Goal: Task Accomplishment & Management: Complete application form

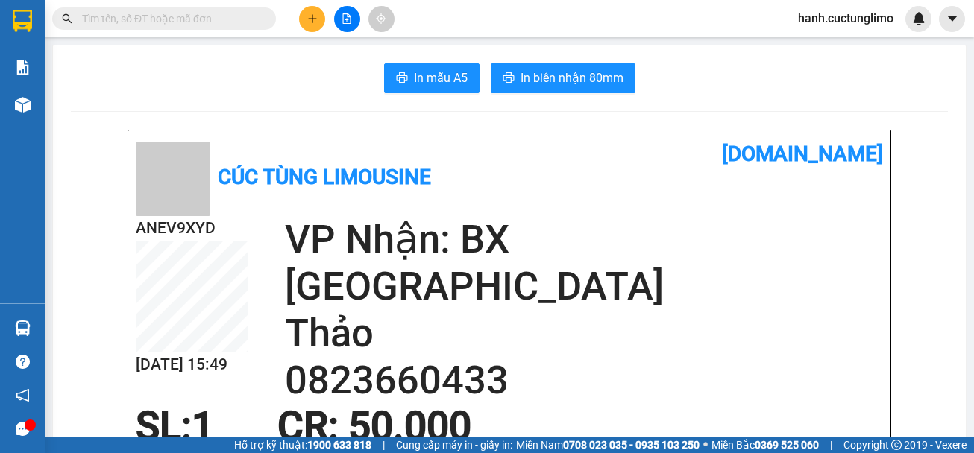
click at [319, 19] on button at bounding box center [312, 19] width 26 height 26
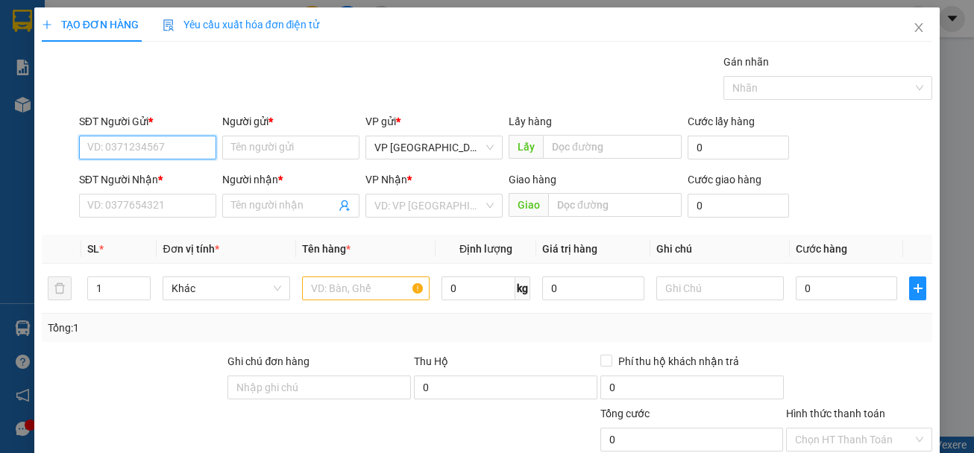
click at [172, 152] on input "SĐT Người Gửi *" at bounding box center [147, 148] width 137 height 24
type input "0931798040"
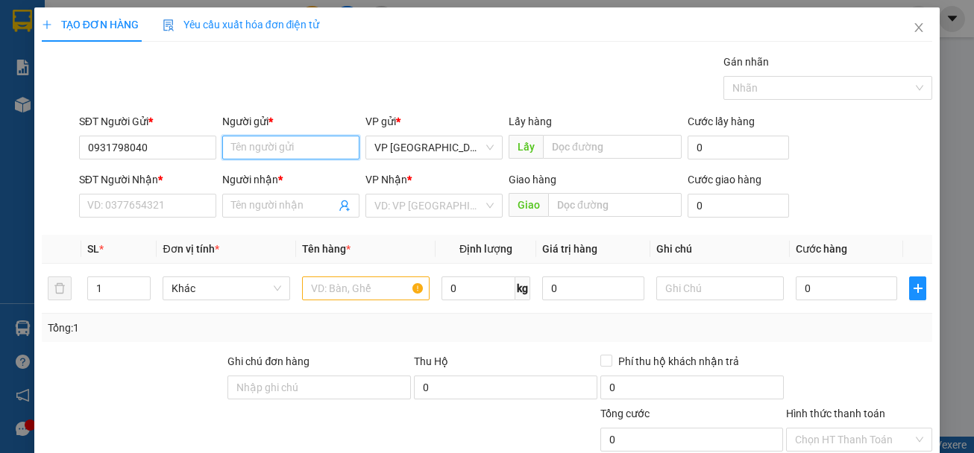
click at [269, 145] on input "Người gửi *" at bounding box center [290, 148] width 137 height 24
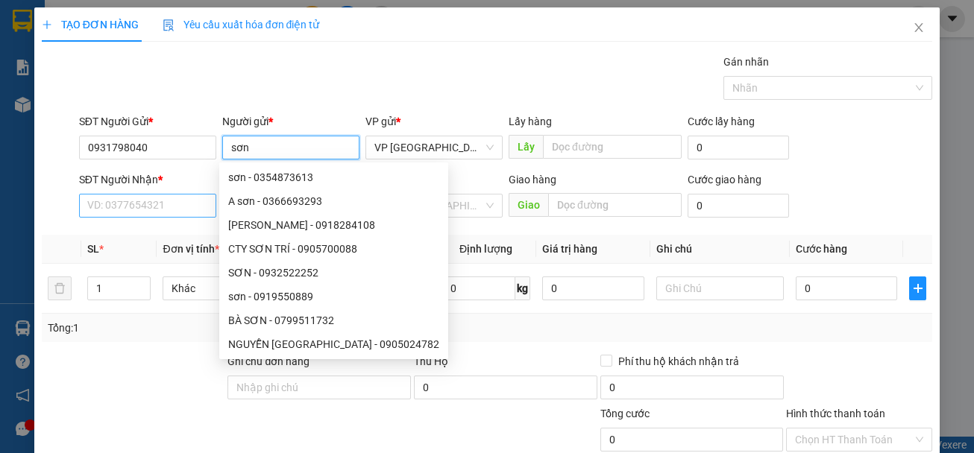
type input "sơn"
click at [131, 211] on input "SĐT Người Nhận *" at bounding box center [147, 206] width 137 height 24
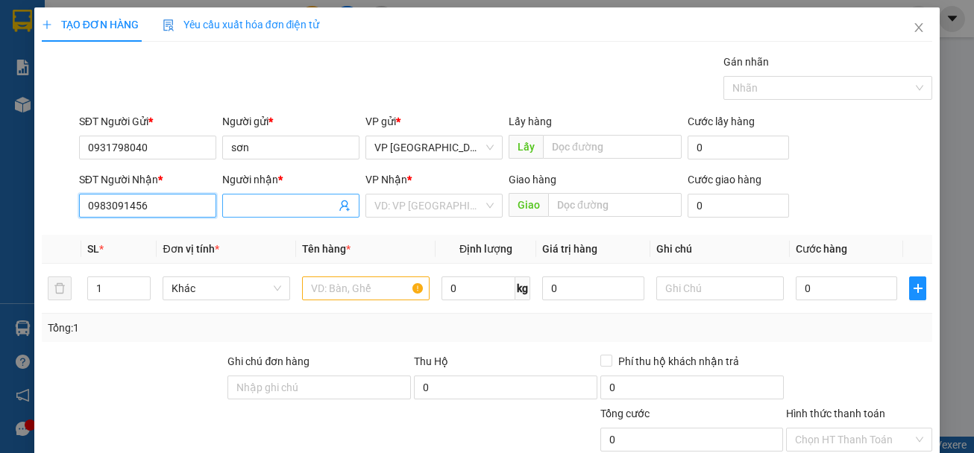
type input "0983091456"
click at [262, 208] on input "Người nhận *" at bounding box center [283, 206] width 104 height 16
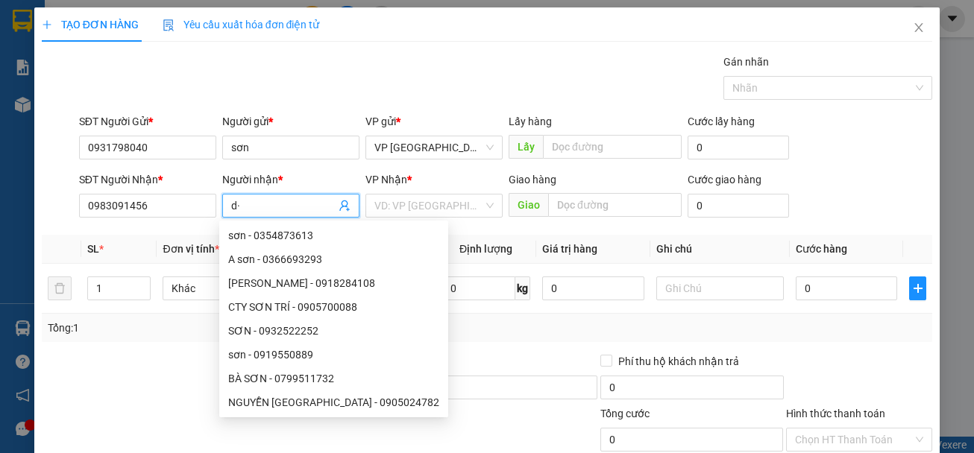
type input "d"
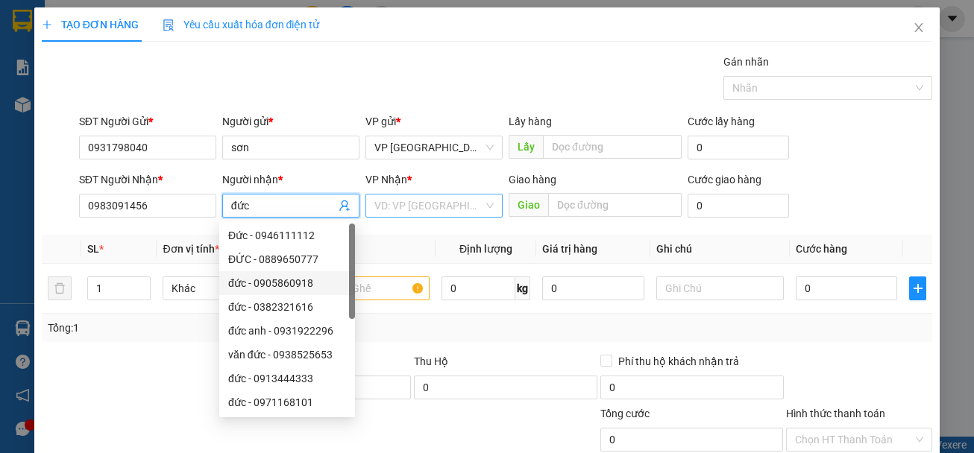
type input "đức"
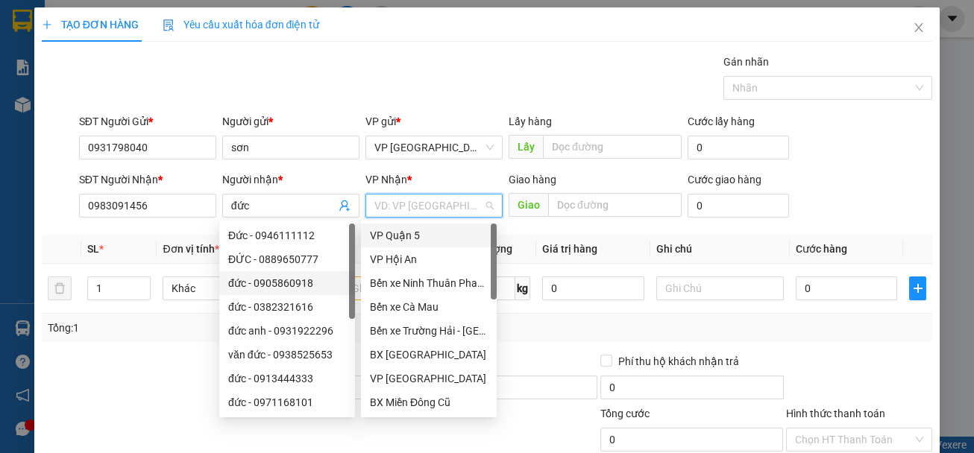
click at [436, 201] on input "search" at bounding box center [428, 206] width 109 height 22
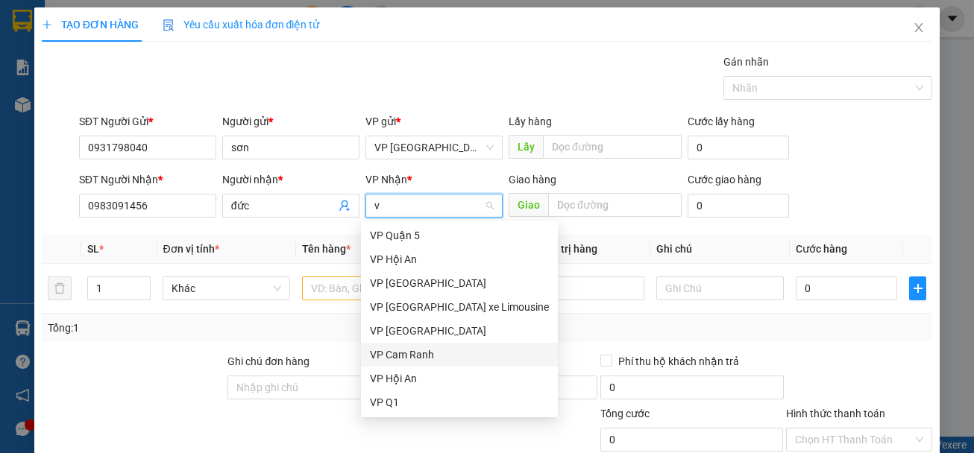
type input "vũ"
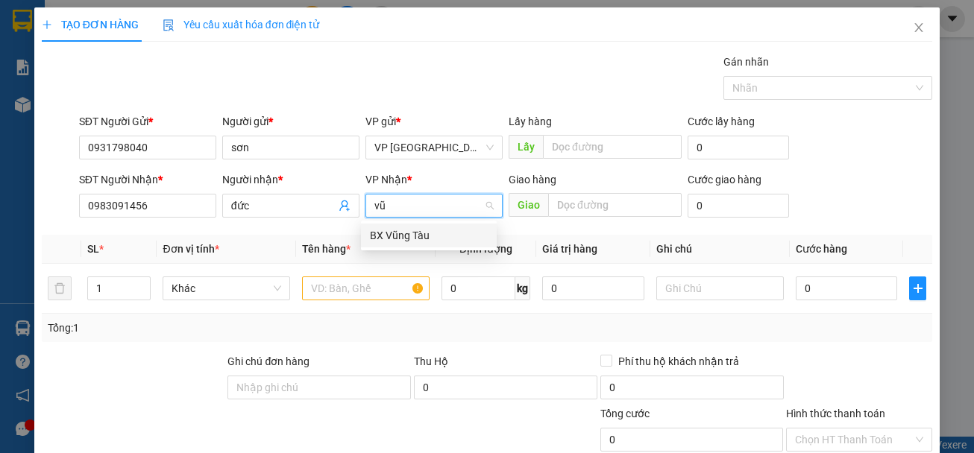
click at [406, 244] on div "BX Vũng Tàu" at bounding box center [429, 236] width 136 height 24
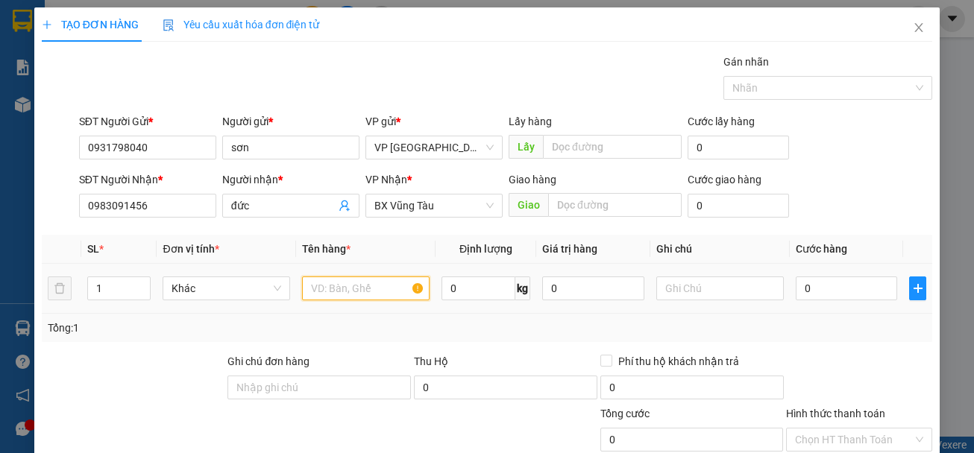
click at [353, 292] on input "text" at bounding box center [366, 289] width 128 height 24
type input "cá"
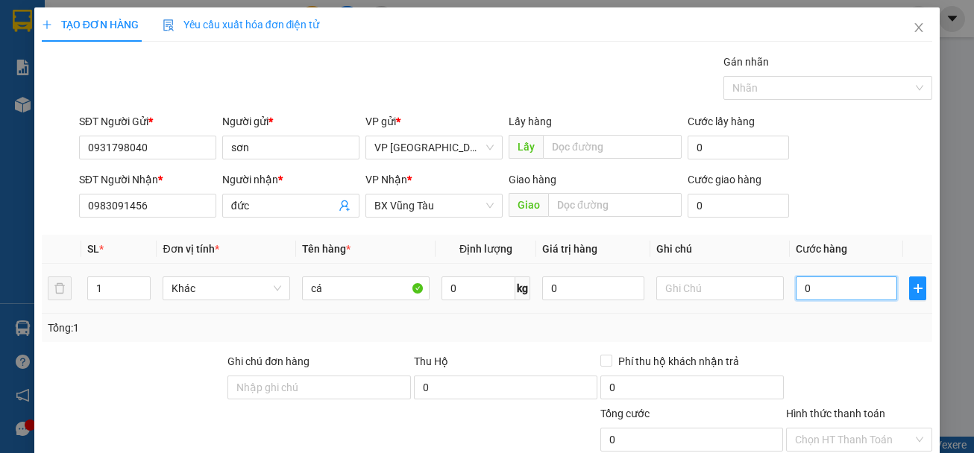
click at [833, 298] on input "0" at bounding box center [847, 289] width 102 height 24
type input "7"
type input "70"
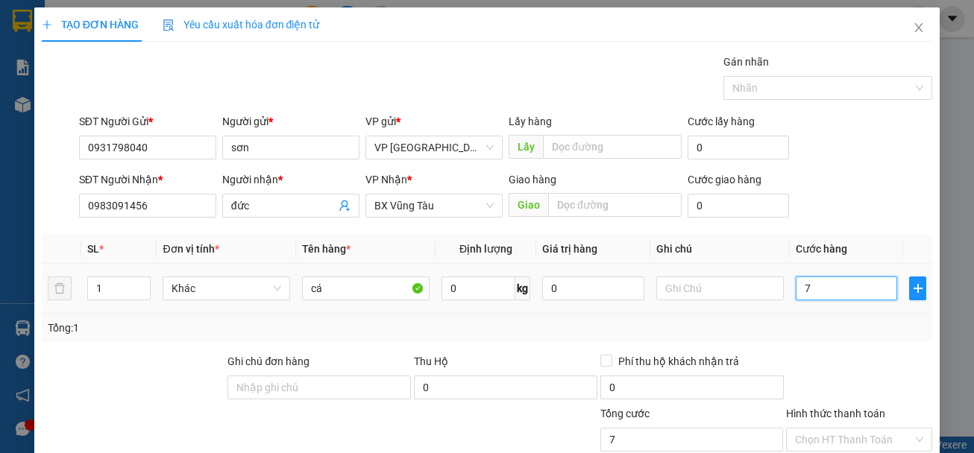
type input "70"
type input "700"
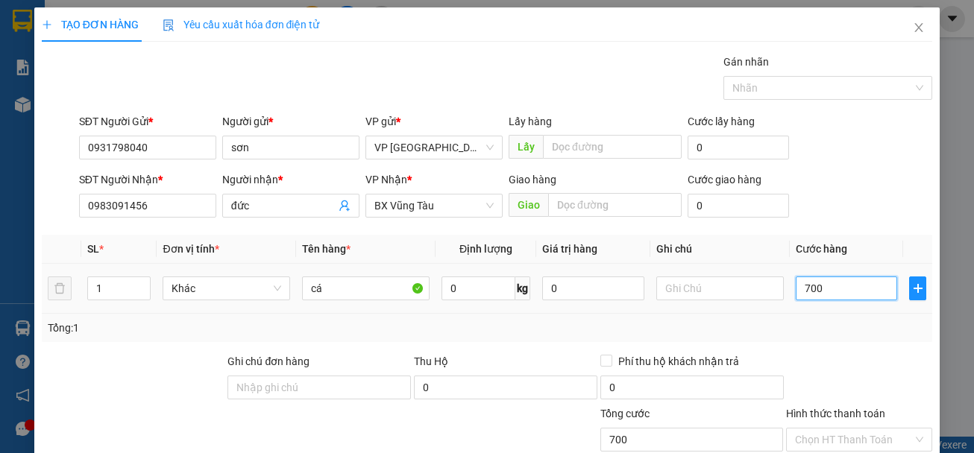
type input "7.000"
type input "70.000"
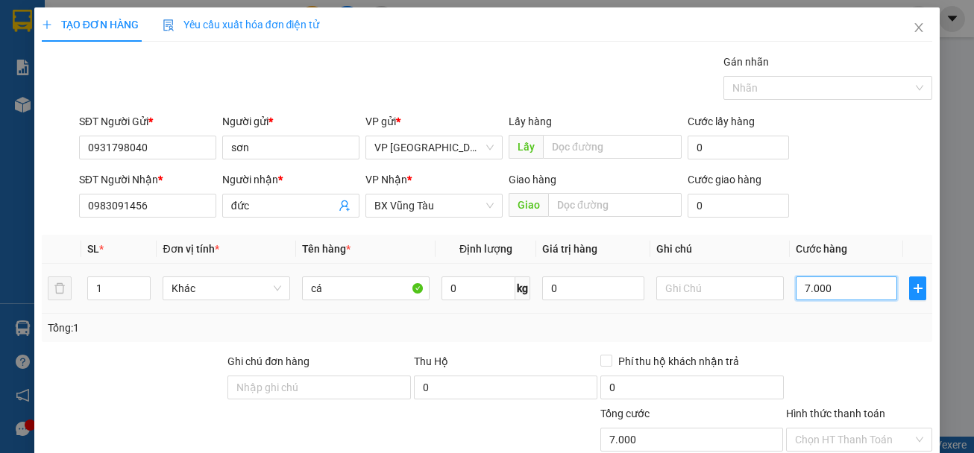
type input "70.000"
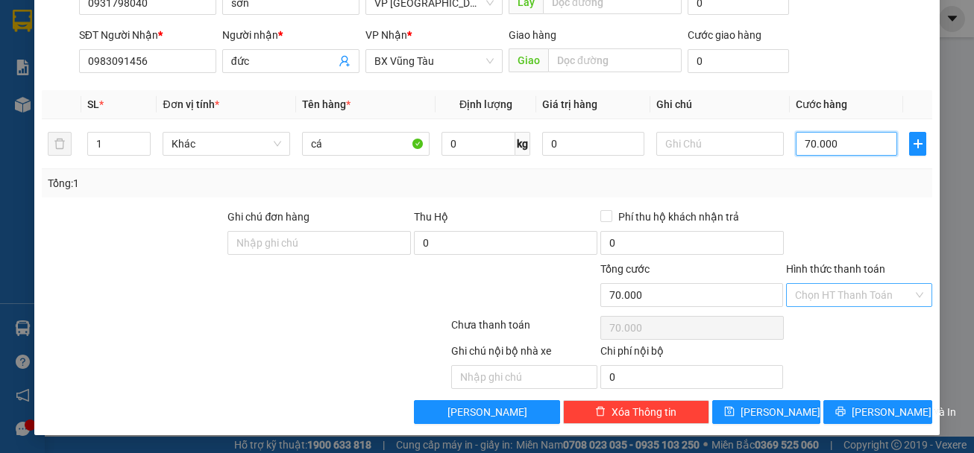
type input "70.000"
click at [827, 295] on input "Hình thức thanh toán" at bounding box center [854, 295] width 118 height 22
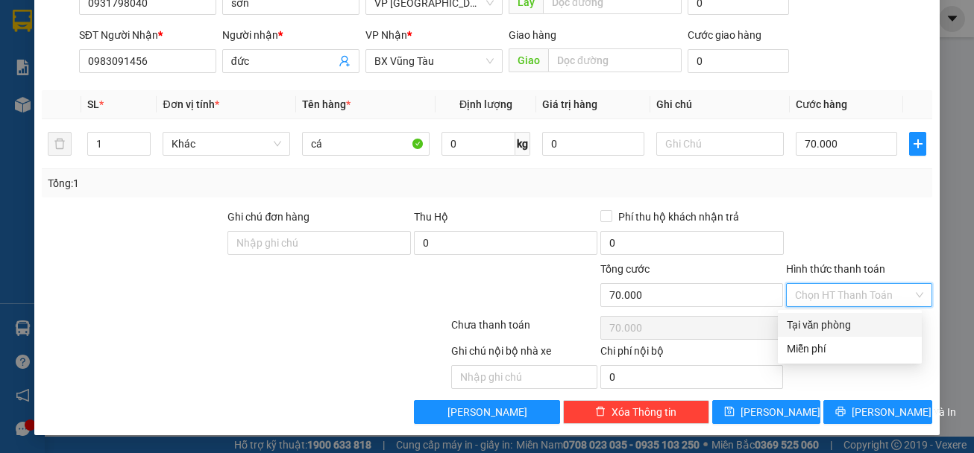
click at [827, 330] on div "Tại văn phòng" at bounding box center [850, 325] width 126 height 16
type input "0"
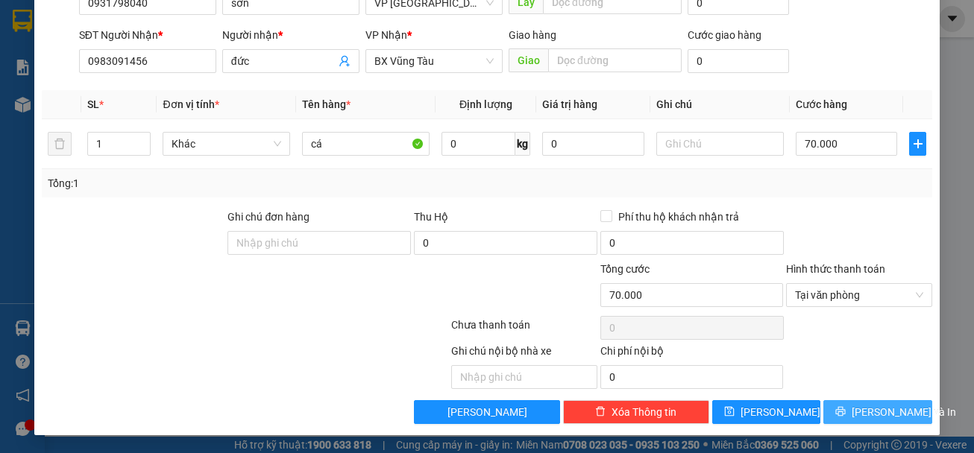
click at [868, 412] on span "[PERSON_NAME] và In" at bounding box center [904, 412] width 104 height 16
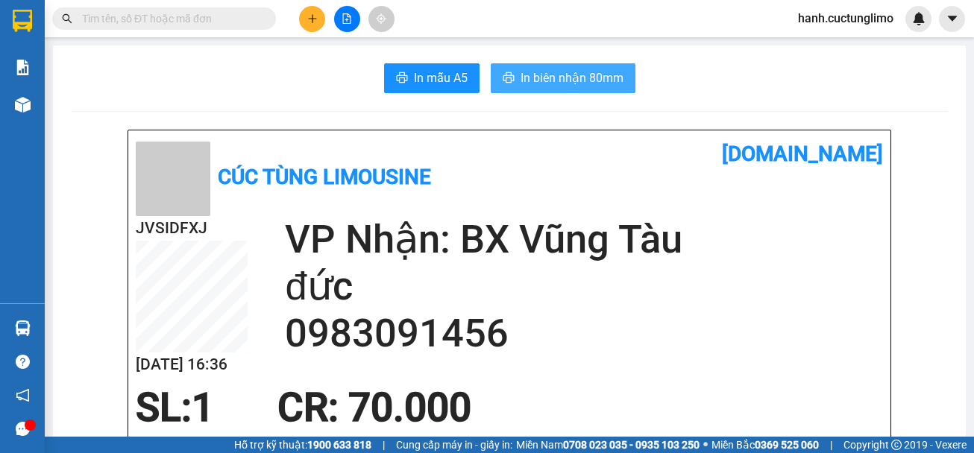
click at [570, 79] on span "In biên nhận 80mm" at bounding box center [572, 78] width 103 height 19
click at [837, 18] on span "hanh.cuctunglimo" at bounding box center [845, 18] width 119 height 19
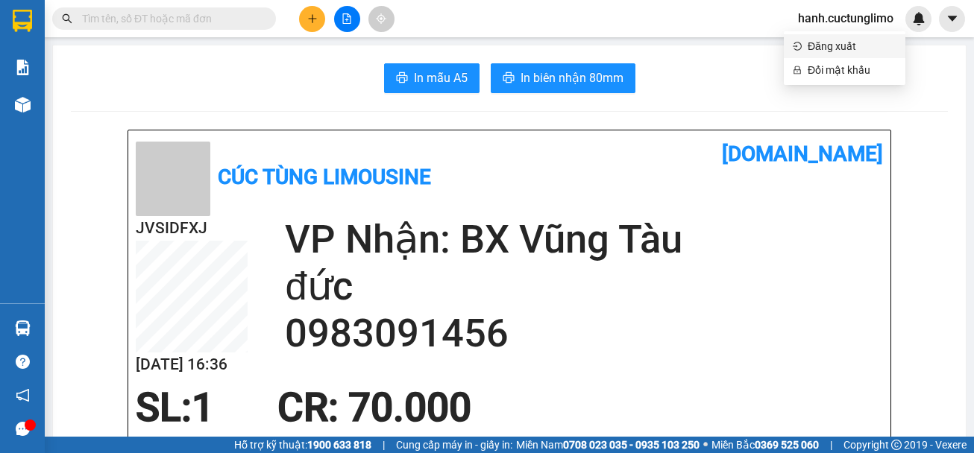
click at [824, 40] on span "Đăng xuất" at bounding box center [852, 46] width 89 height 16
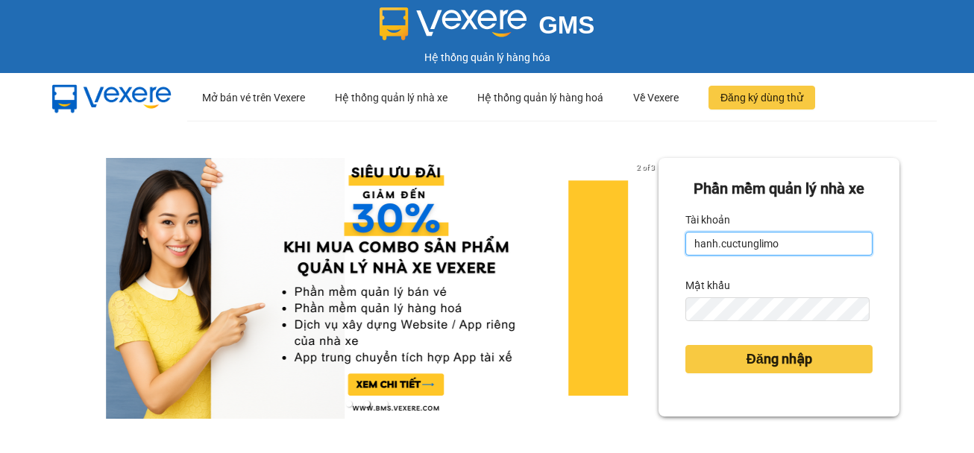
click at [708, 242] on input "hanh.cuctunglimo" at bounding box center [778, 244] width 187 height 24
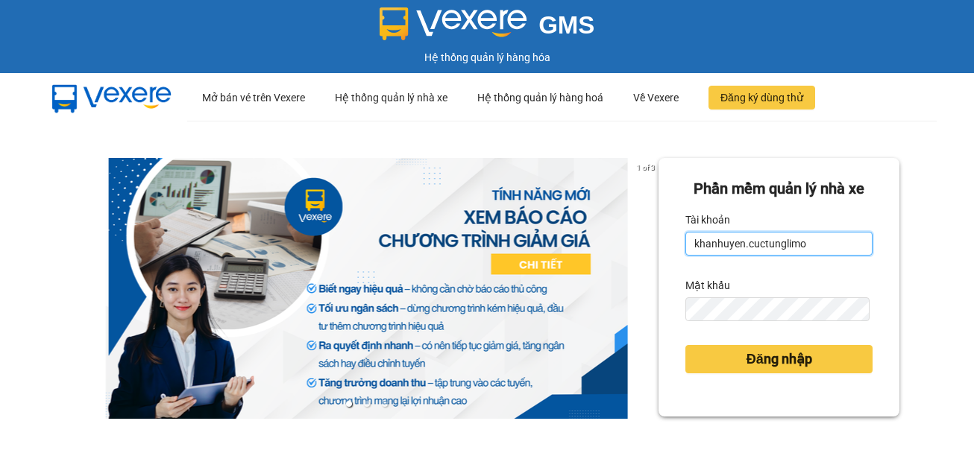
type input "khanhuyen.cuctunglimo"
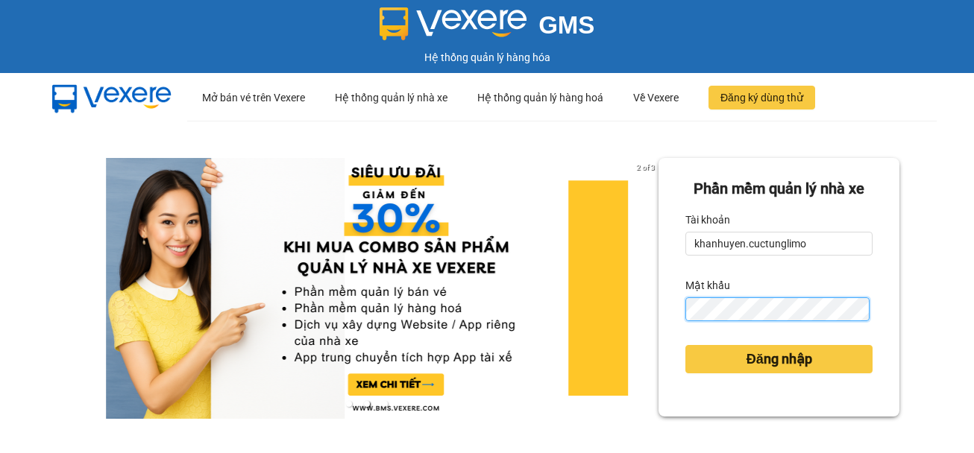
click at [685, 345] on button "Đăng nhập" at bounding box center [778, 359] width 187 height 28
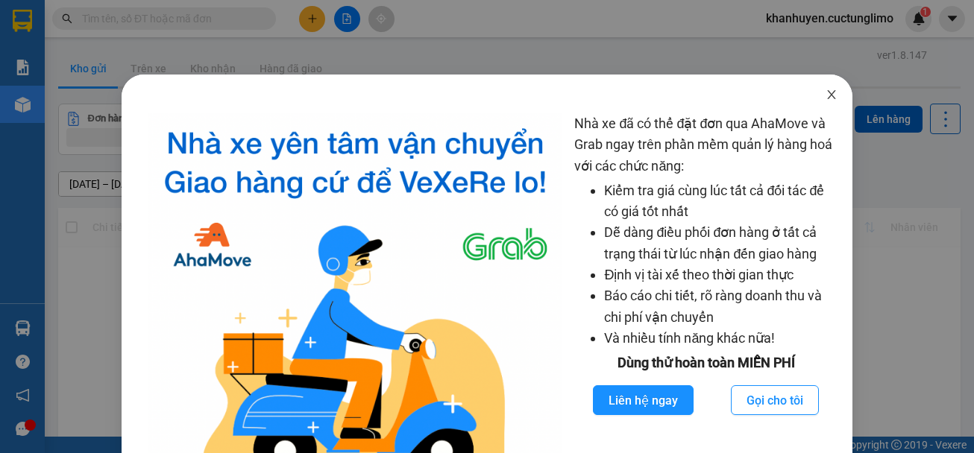
click at [825, 88] on span "Close" at bounding box center [832, 96] width 42 height 42
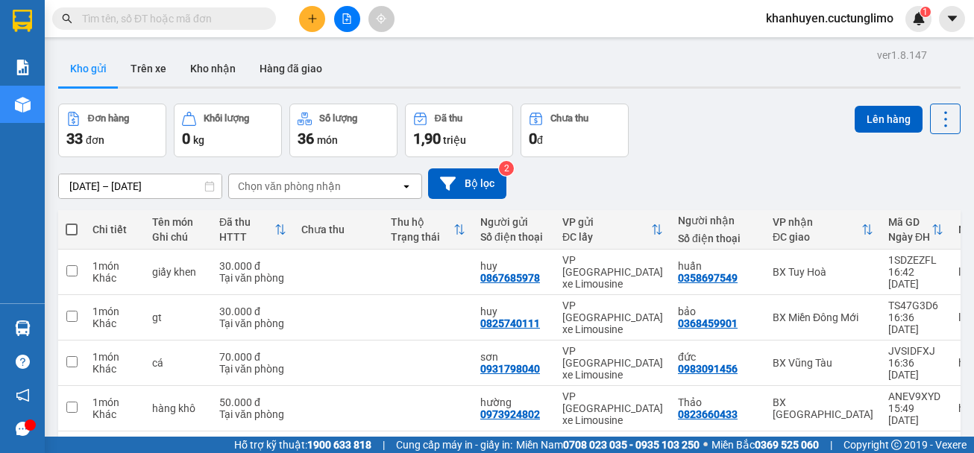
click at [304, 25] on button at bounding box center [312, 19] width 26 height 26
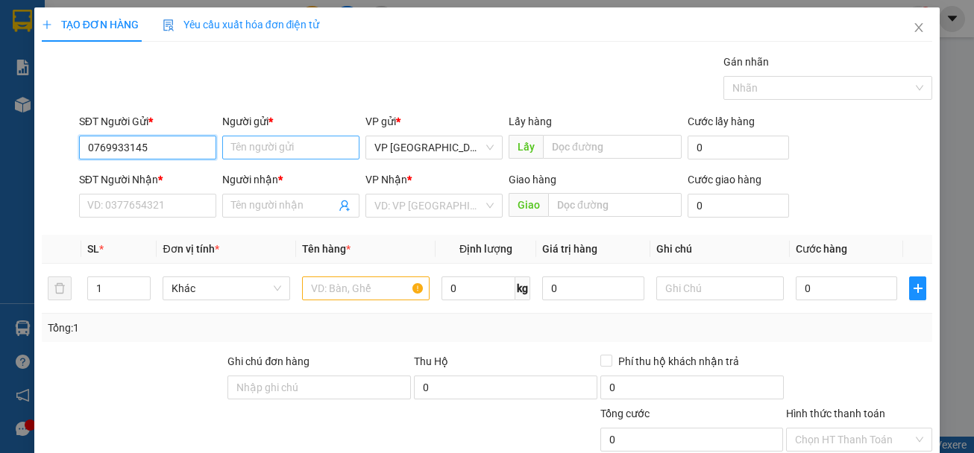
type input "0769933145"
click at [281, 151] on input "Người gửi *" at bounding box center [290, 148] width 137 height 24
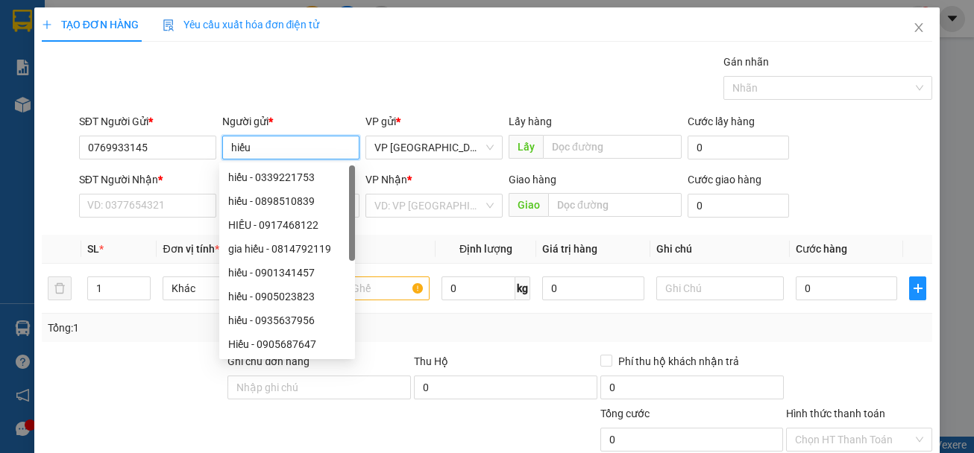
type input "hiếu"
click at [127, 221] on div "SĐT Người Nhận * VD: 0377654321" at bounding box center [147, 198] width 137 height 52
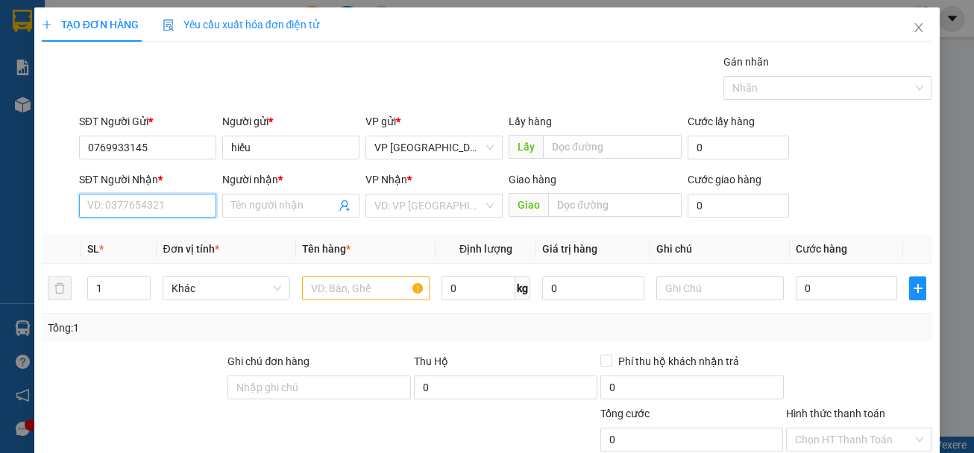
click at [149, 207] on input "SĐT Người Nhận *" at bounding box center [147, 206] width 137 height 24
type input "0764451729"
drag, startPoint x: 275, startPoint y: 189, endPoint x: 275, endPoint y: 201, distance: 11.9
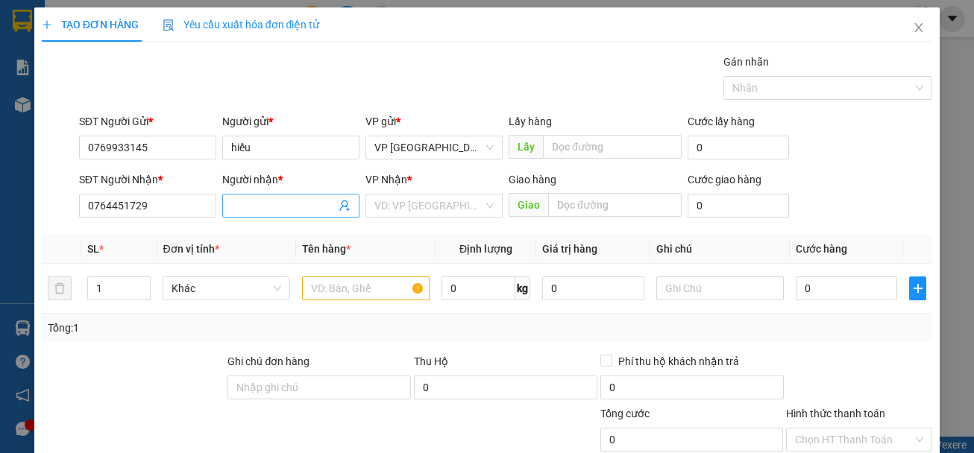
click at [275, 192] on div "Người nhận *" at bounding box center [290, 183] width 137 height 22
click at [276, 201] on input "Người nhận *" at bounding box center [283, 206] width 104 height 16
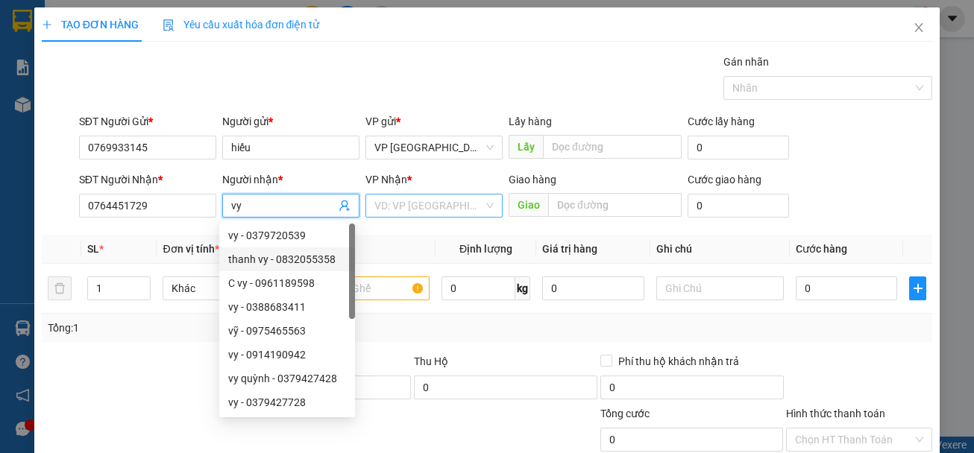
type input "vy"
click at [413, 201] on input "search" at bounding box center [428, 206] width 109 height 22
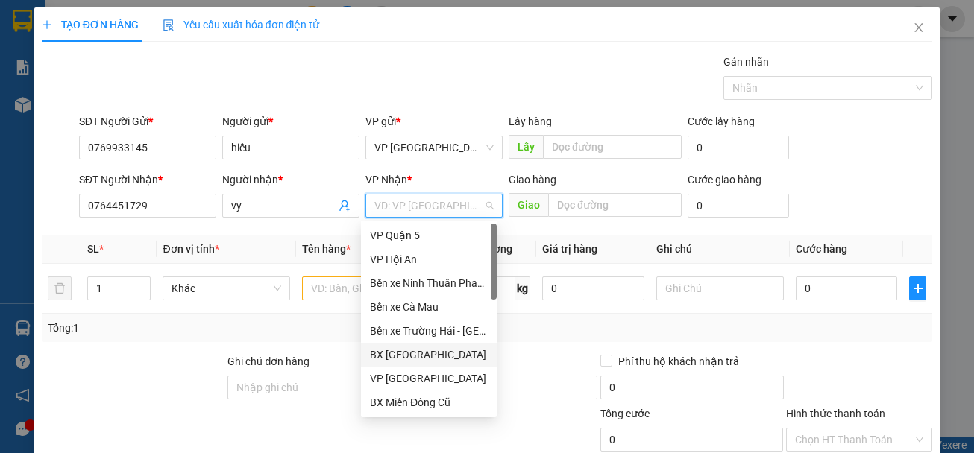
click at [421, 353] on div "BX [GEOGRAPHIC_DATA]" at bounding box center [429, 355] width 118 height 16
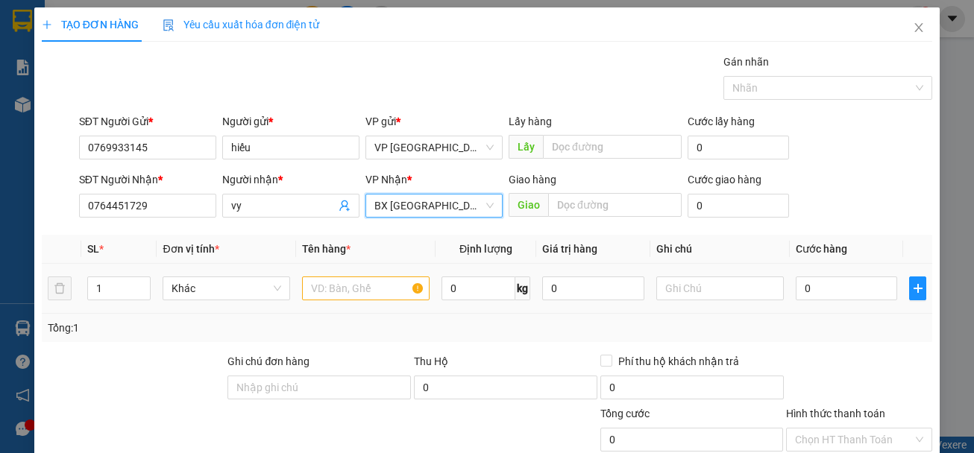
click at [359, 301] on div at bounding box center [366, 289] width 128 height 30
click at [365, 296] on input "text" at bounding box center [366, 289] width 128 height 24
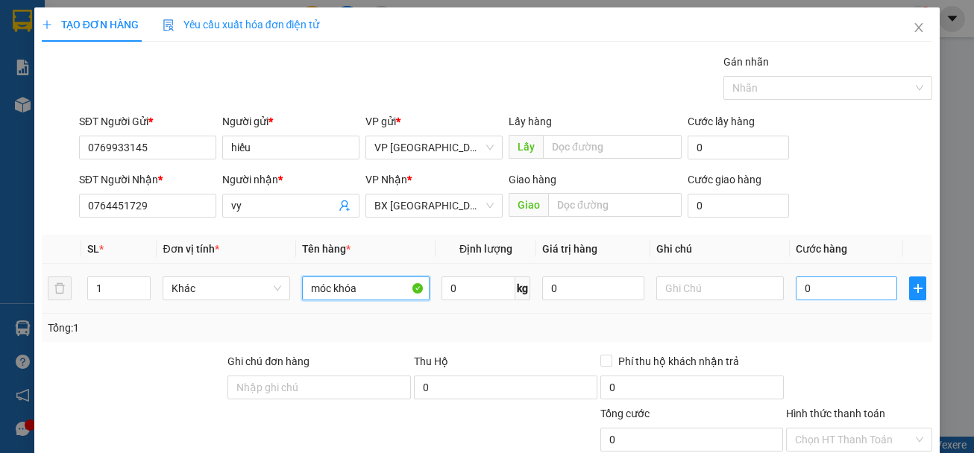
type input "móc khóa"
click at [856, 297] on input "0" at bounding box center [847, 289] width 102 height 24
type input "5"
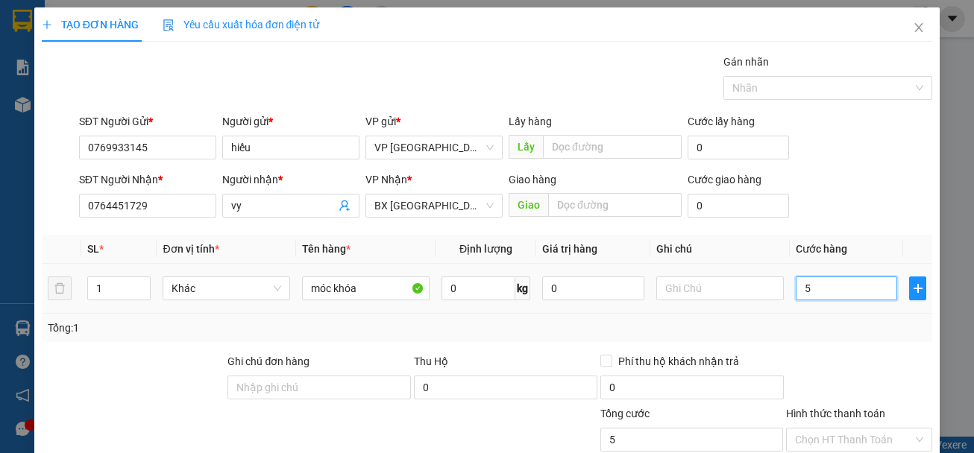
type input "50"
type input "500"
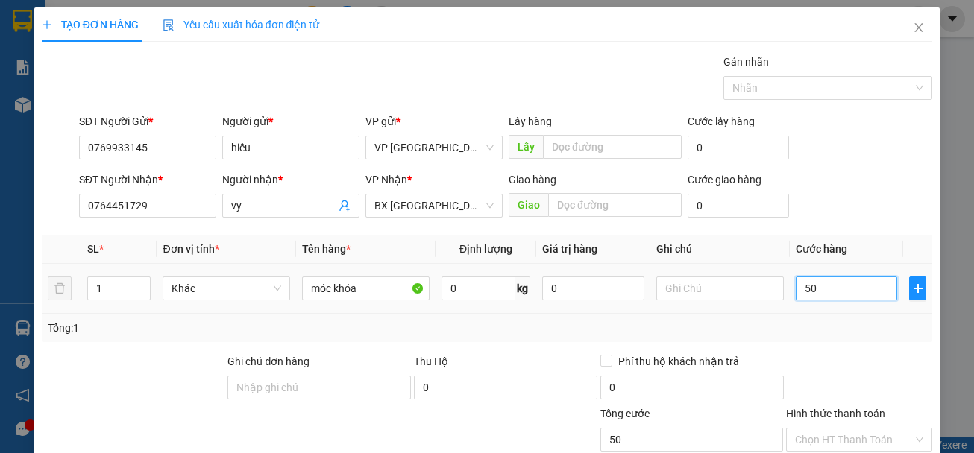
type input "500"
type input "5.000"
type input "50.000"
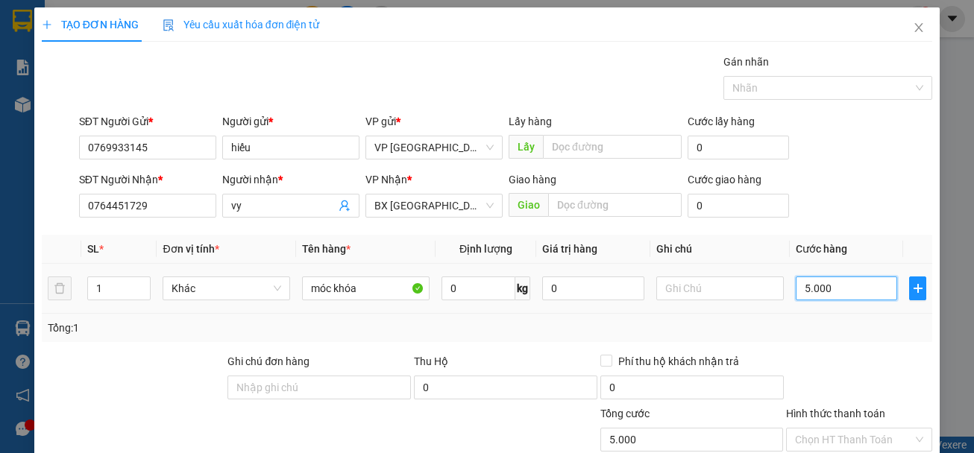
type input "50.000"
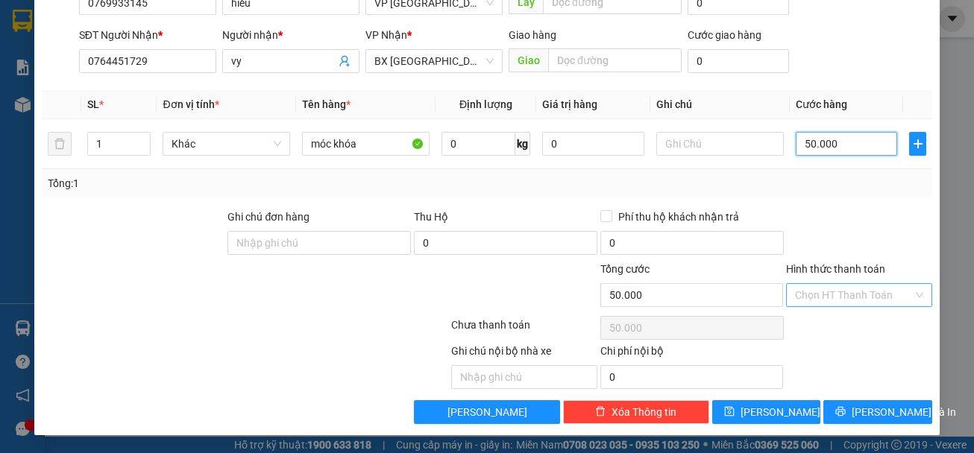
type input "50.000"
click at [826, 300] on input "Hình thức thanh toán" at bounding box center [854, 295] width 118 height 22
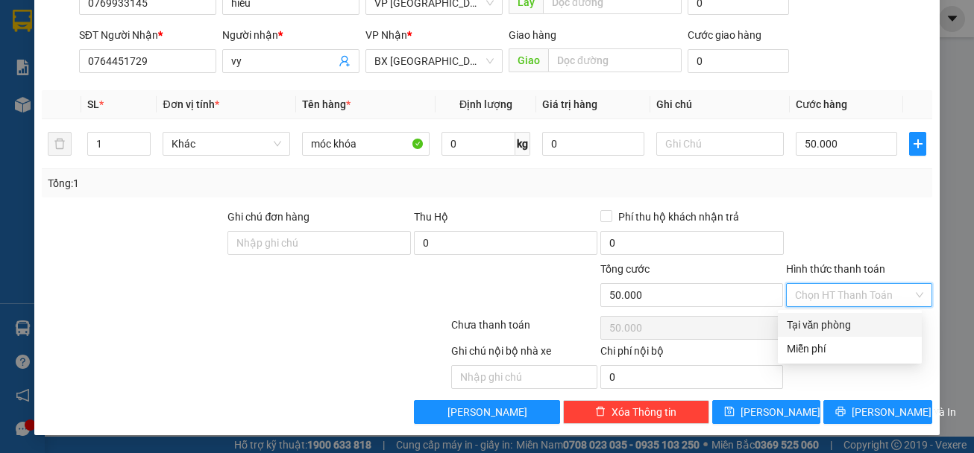
click at [831, 317] on div "Tại văn phòng" at bounding box center [850, 325] width 144 height 24
type input "0"
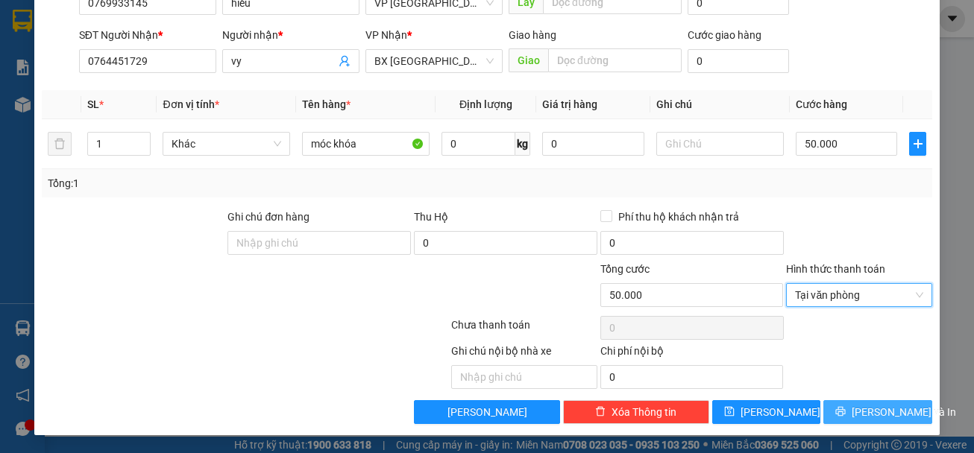
click at [852, 402] on button "[PERSON_NAME] và In" at bounding box center [877, 412] width 109 height 24
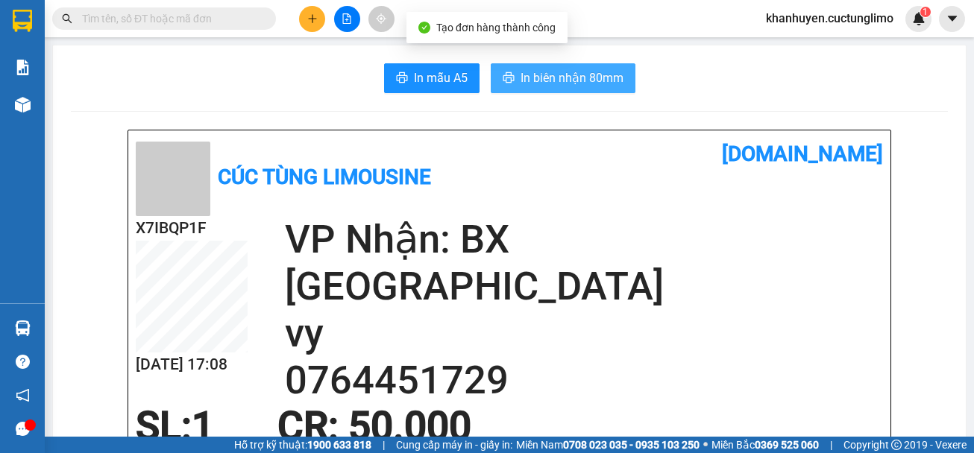
click at [521, 77] on span "In biên nhận 80mm" at bounding box center [572, 78] width 103 height 19
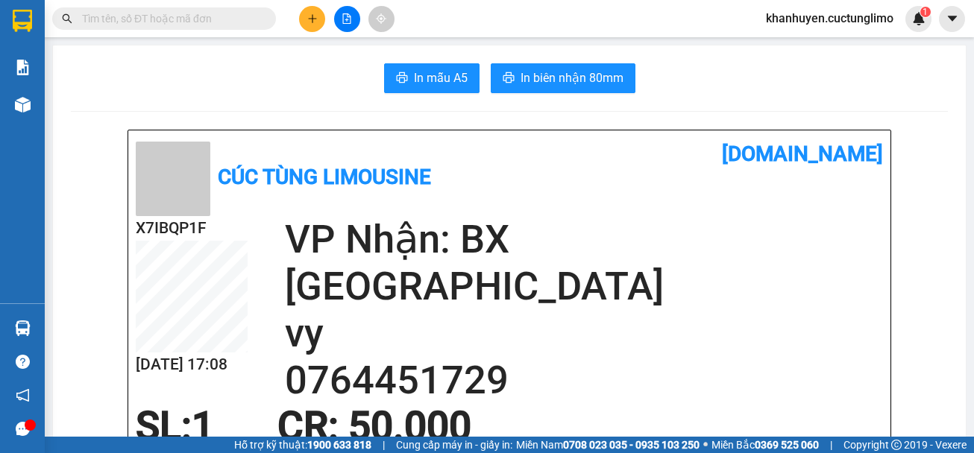
click at [871, 24] on span "khanhuyen.cuctunglimo" at bounding box center [829, 18] width 151 height 19
click at [837, 40] on span "Đăng xuất" at bounding box center [836, 46] width 121 height 16
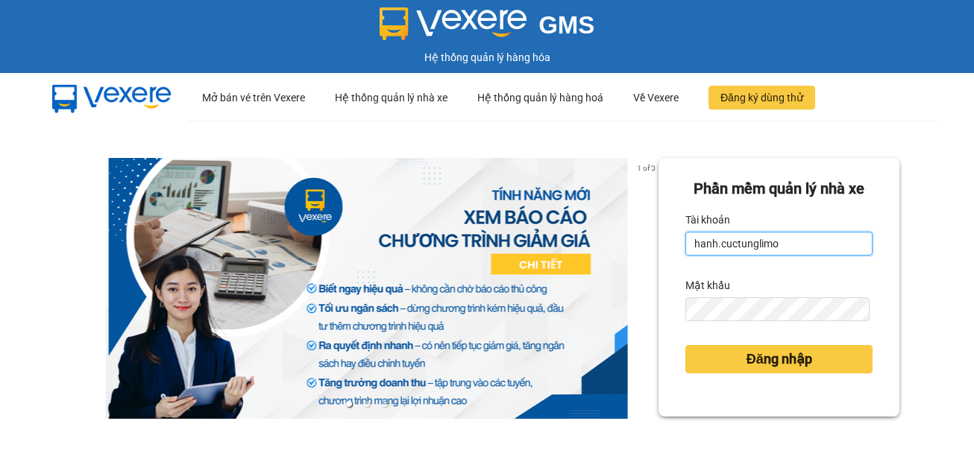
click at [691, 242] on input "hanh.cuctunglimo" at bounding box center [778, 244] width 187 height 24
type input "lua.cuctunglimo"
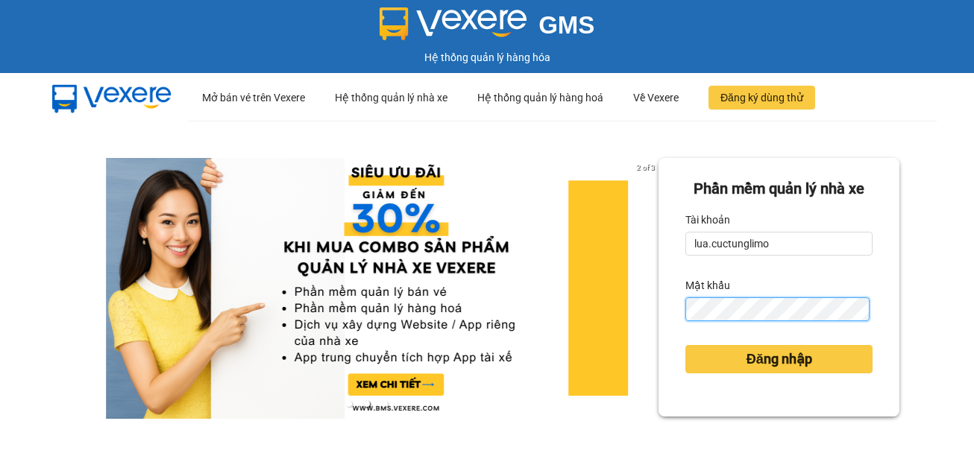
click at [685, 345] on button "Đăng nhập" at bounding box center [778, 359] width 187 height 28
